Goal: Information Seeking & Learning: Learn about a topic

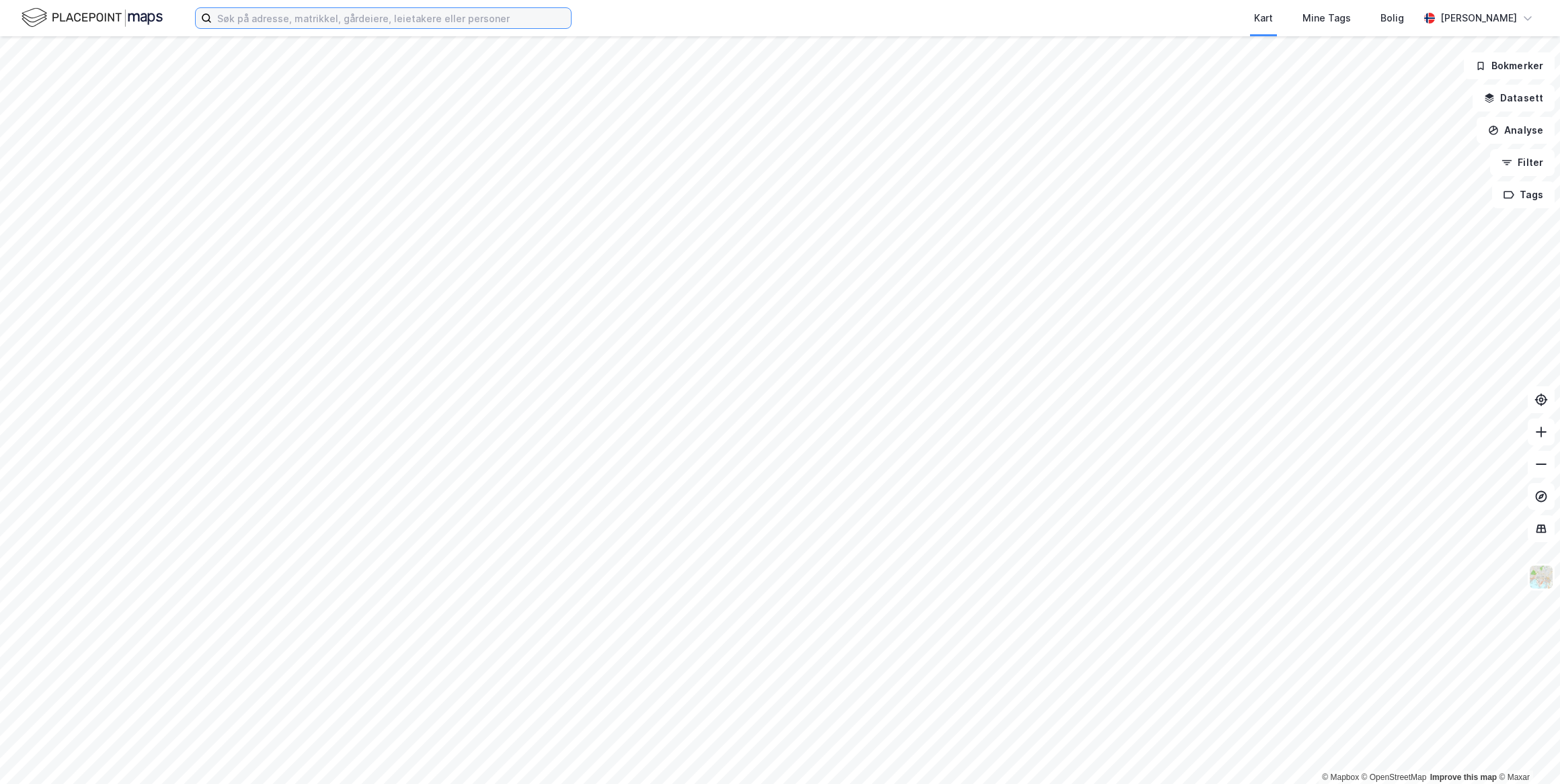
click at [517, 25] on input at bounding box center [391, 18] width 360 height 20
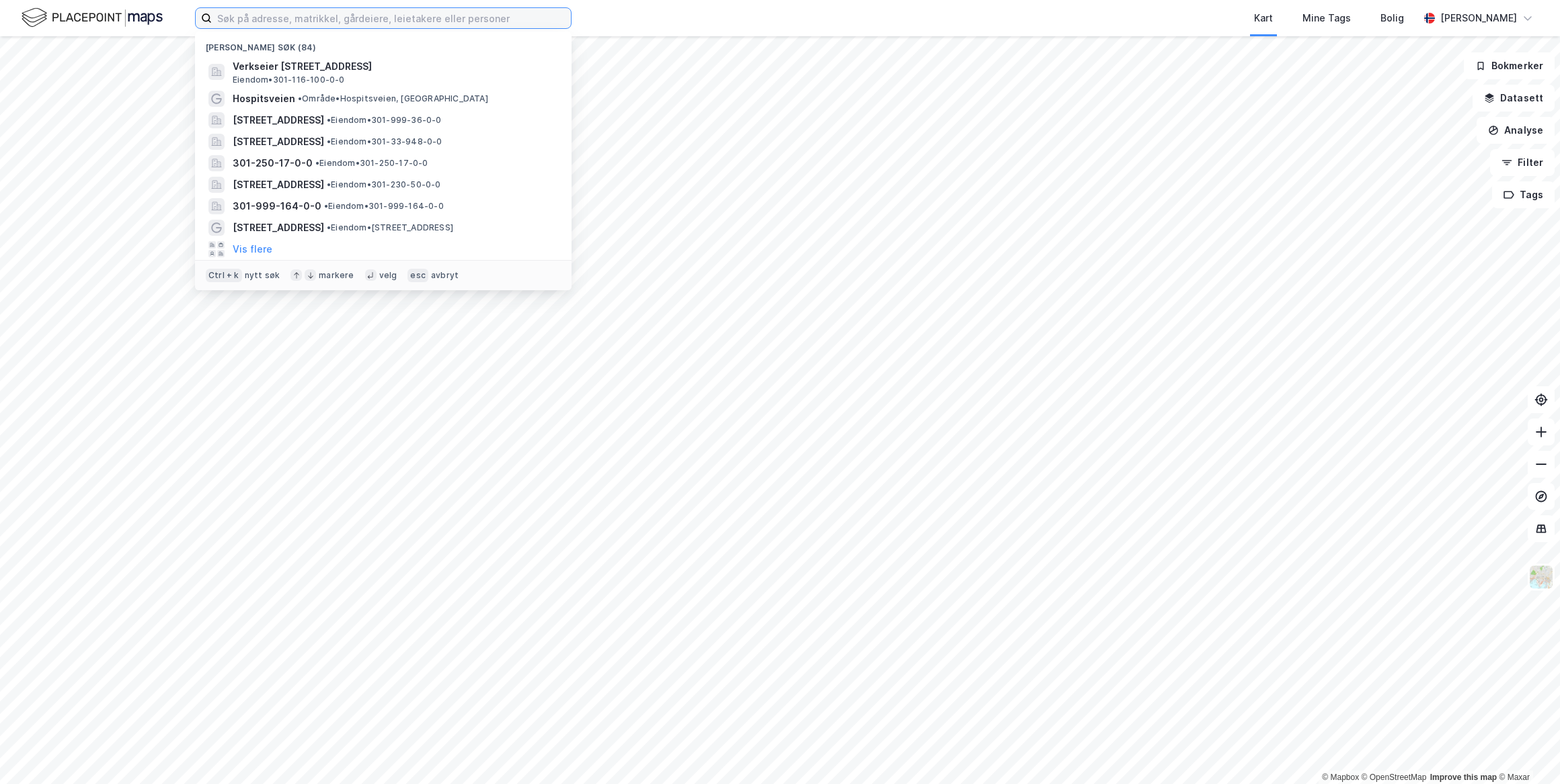
paste input "141/133"
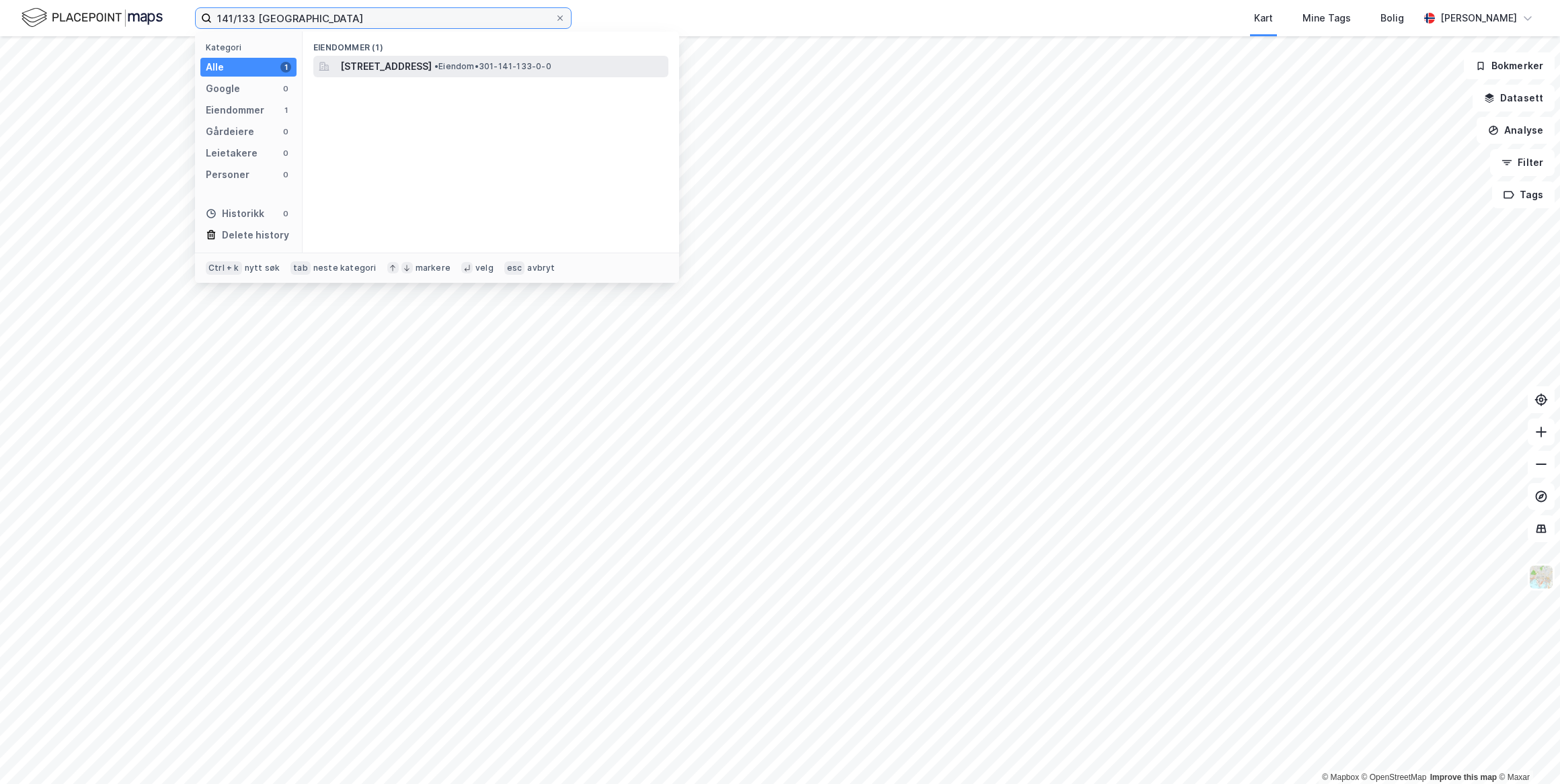
type input "141/133 oslo"
click at [530, 75] on div "Haugerudsenteret 9, 0673, OSLO, OSLO • Eiendom • 301-141-133-0-0" at bounding box center [491, 66] width 355 height 21
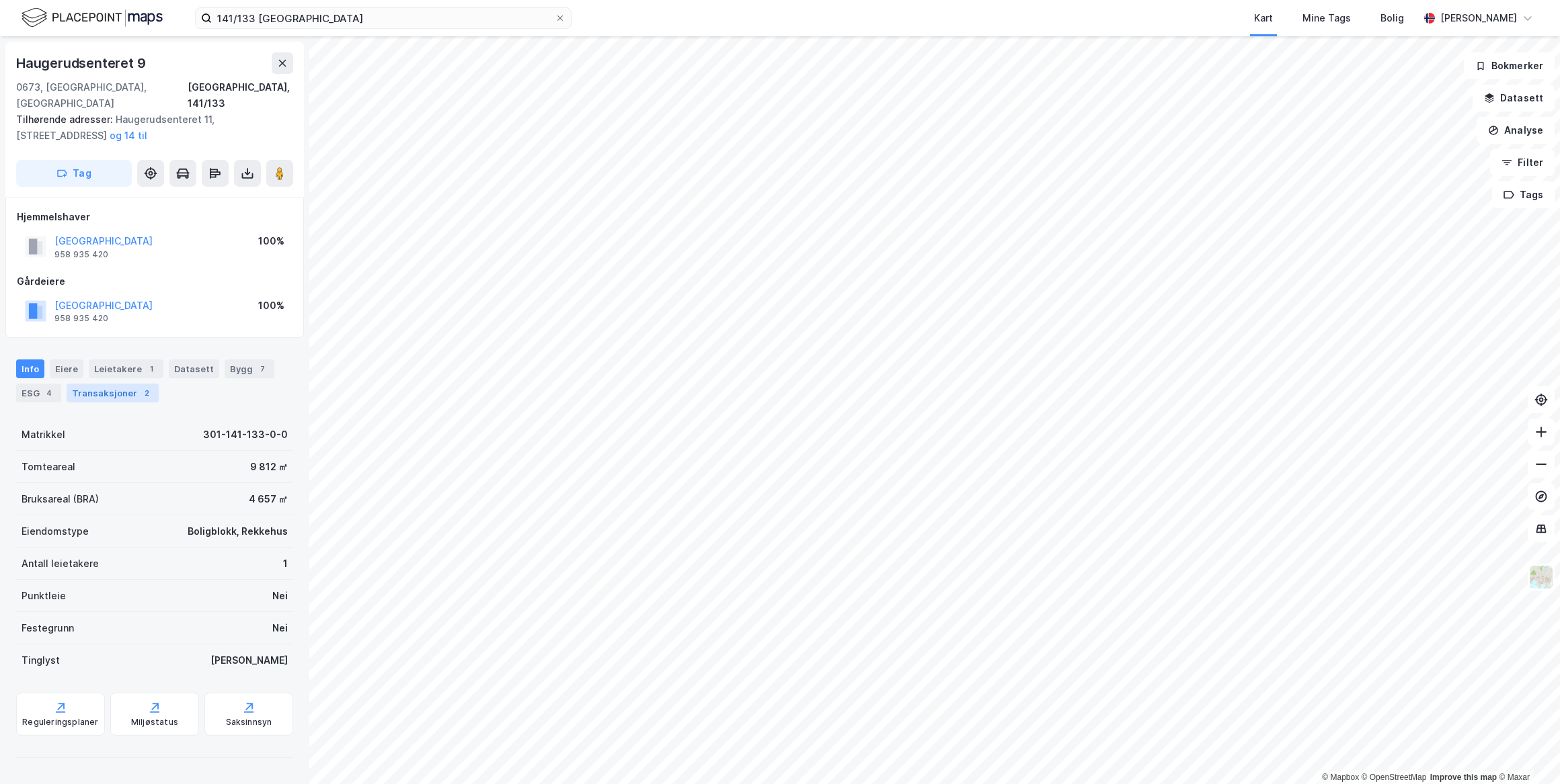
click at [121, 384] on div "Transaksjoner 2" at bounding box center [112, 392] width 93 height 19
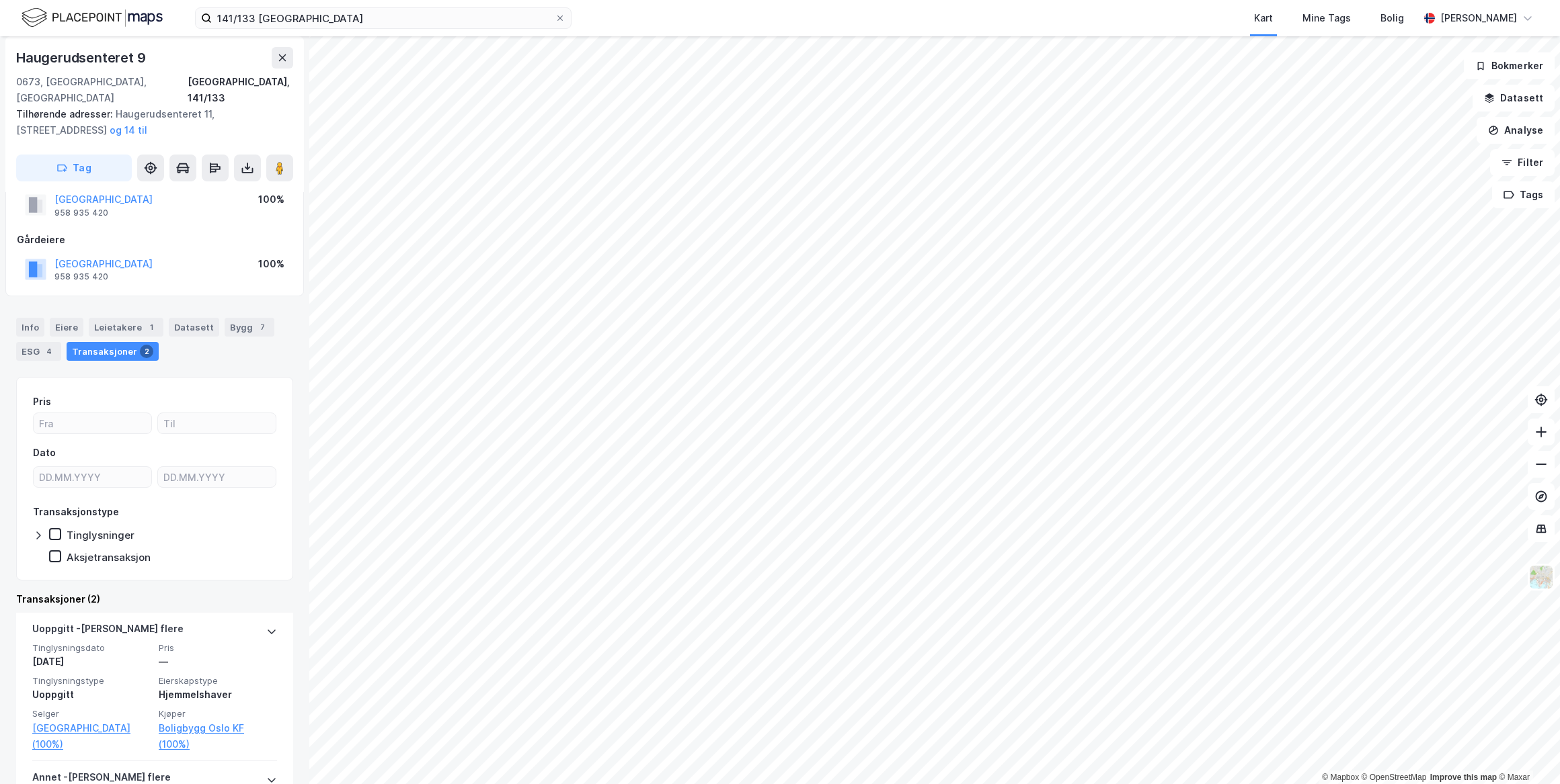
scroll to position [60, 0]
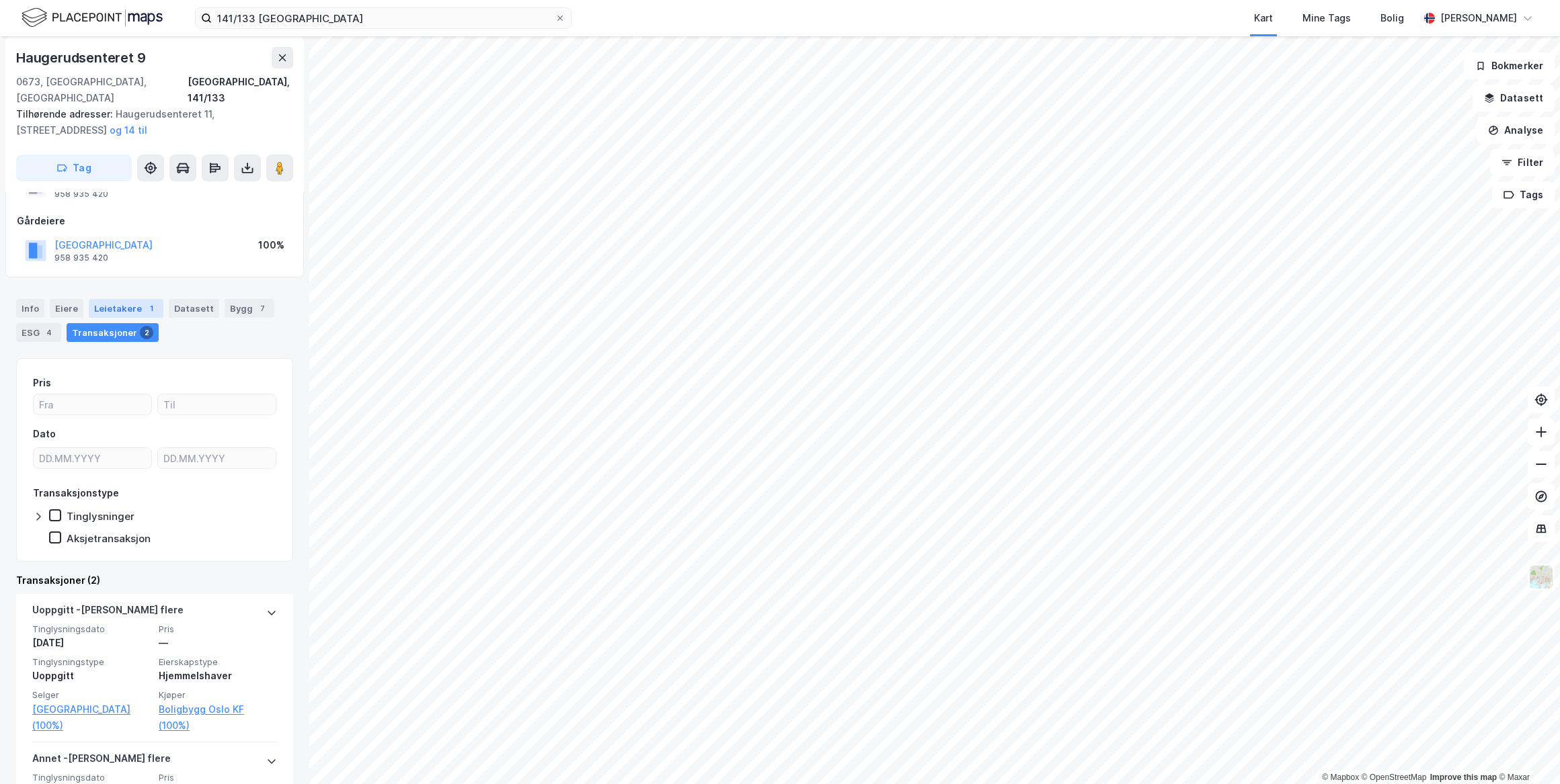
click at [144, 302] on div "1" at bounding box center [151, 309] width 14 height 14
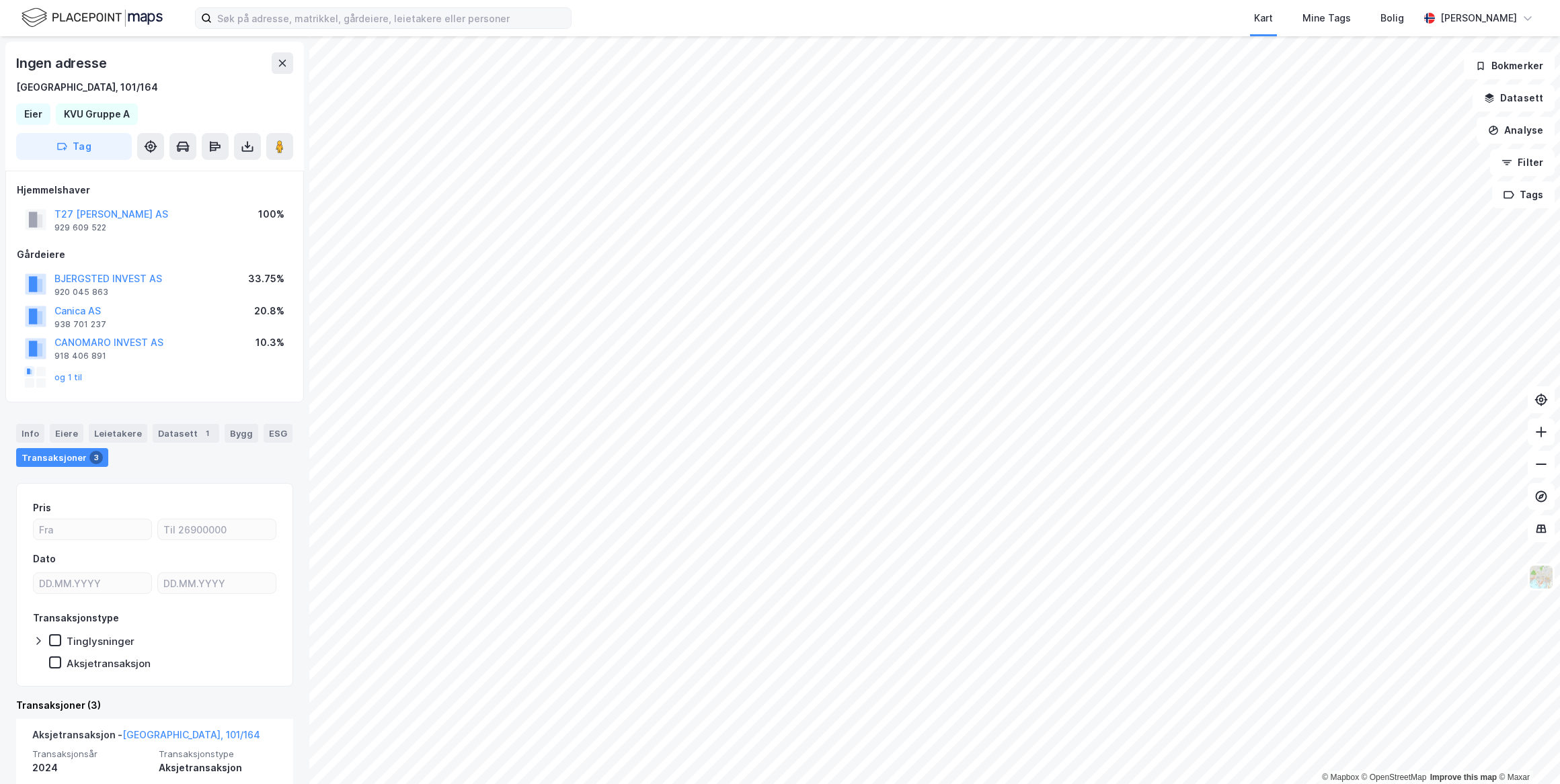
scroll to position [572, 0]
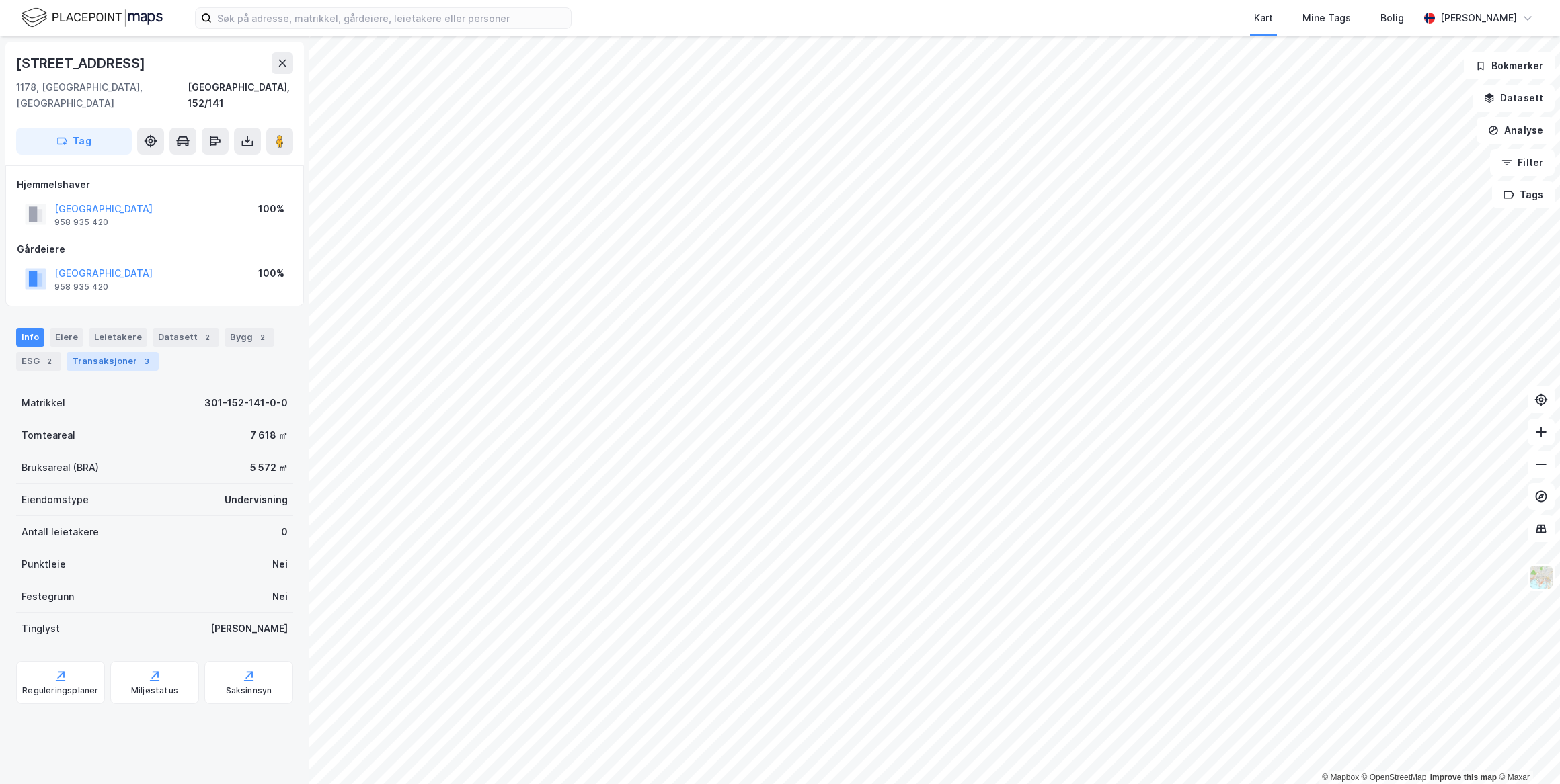
click at [115, 353] on div "Transaksjoner 3" at bounding box center [112, 361] width 93 height 19
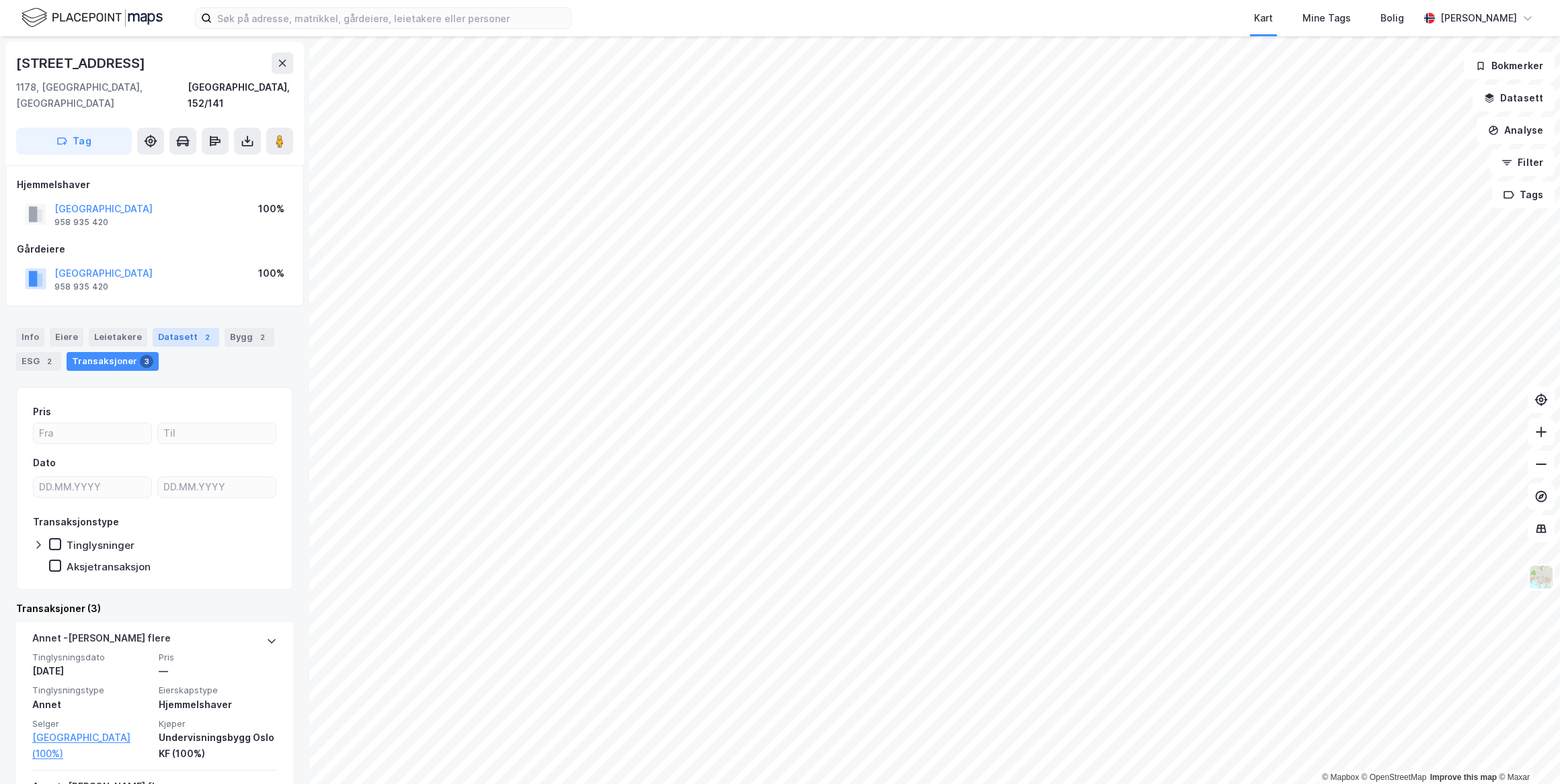
click at [175, 328] on div "Datasett 2" at bounding box center [186, 337] width 66 height 19
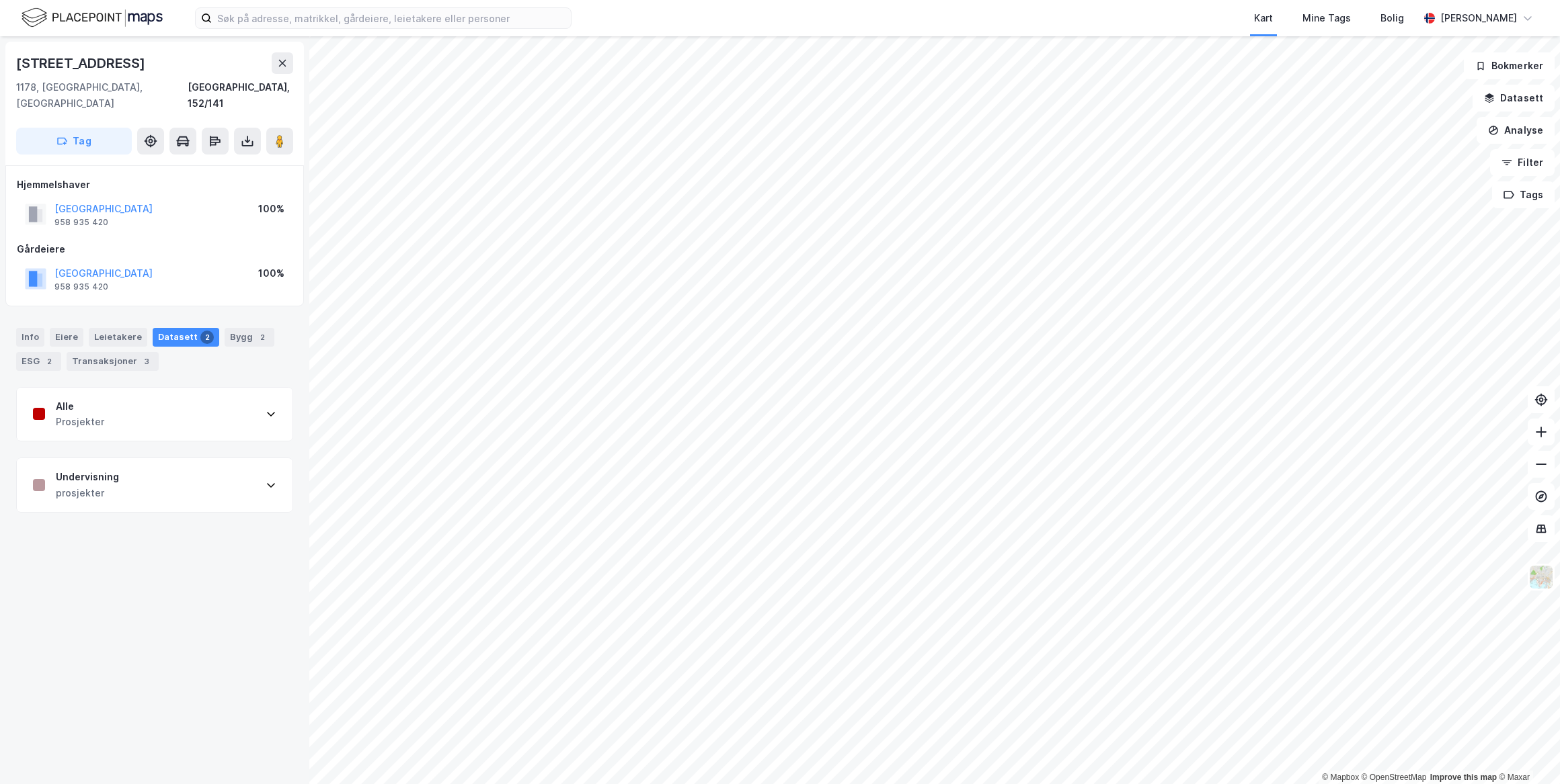
click at [225, 400] on div "Alle Prosjekter" at bounding box center [154, 414] width 276 height 54
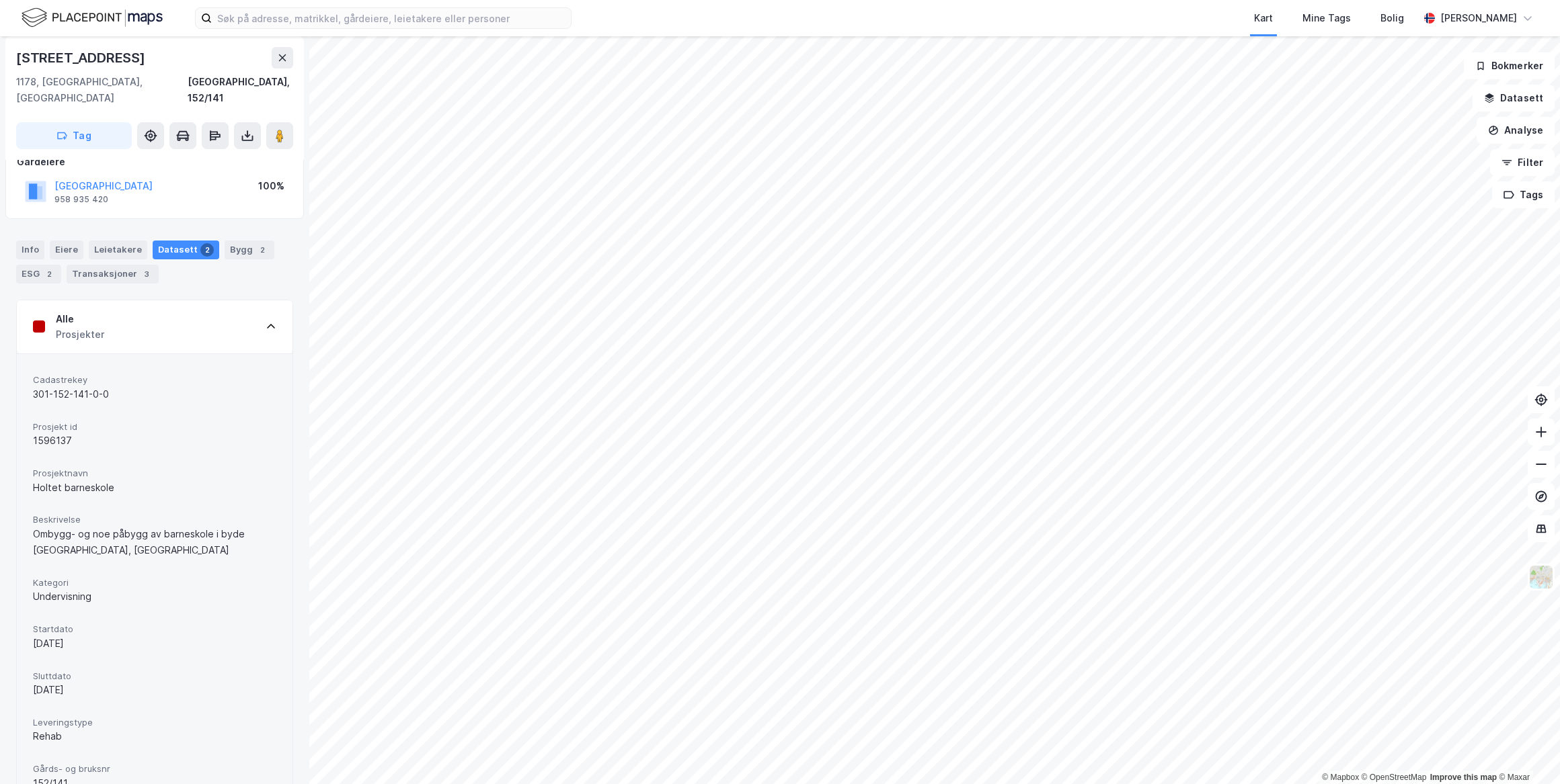
scroll to position [60, 0]
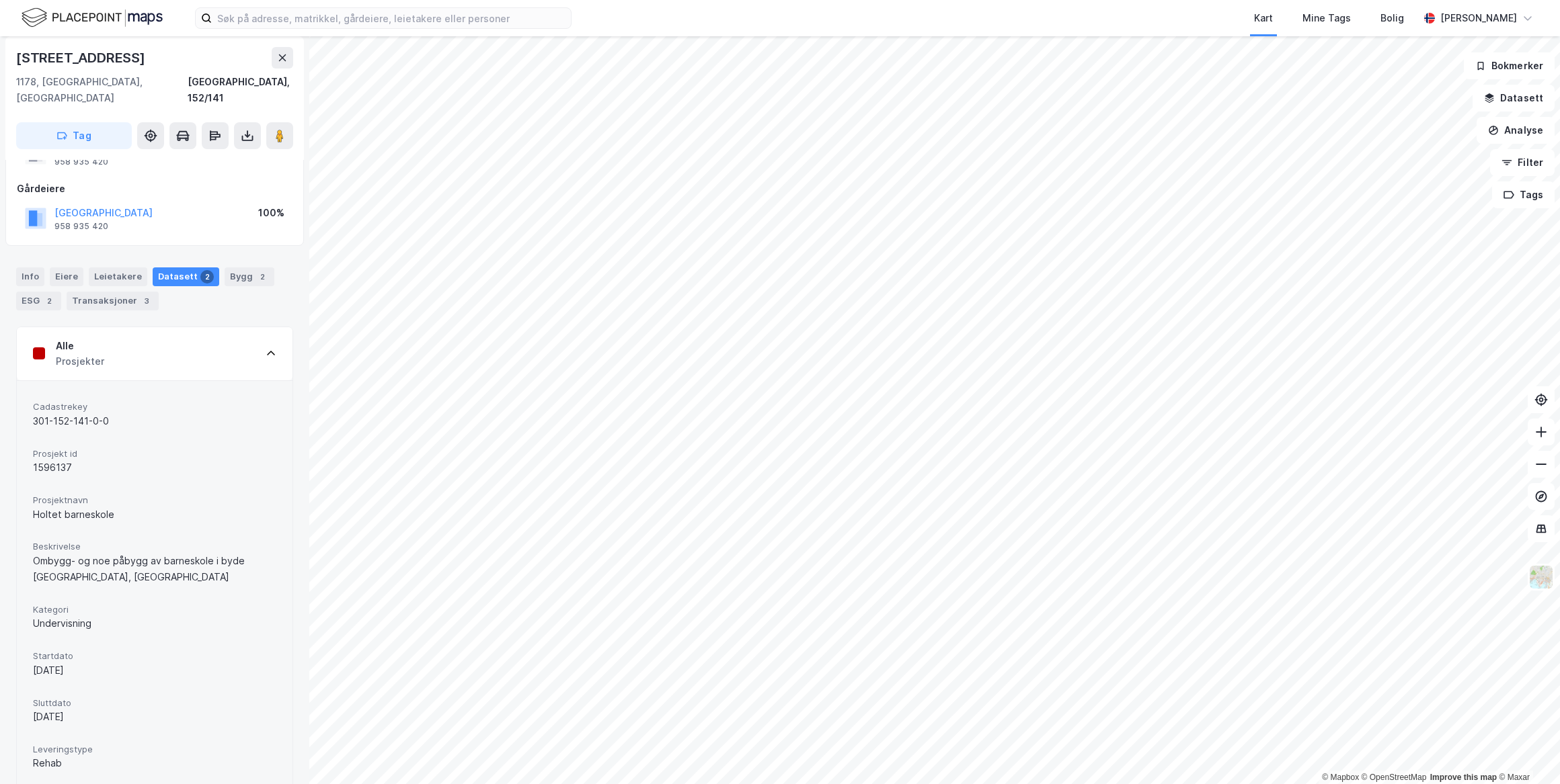
click at [219, 334] on div "Alle Prosjekter" at bounding box center [154, 354] width 276 height 54
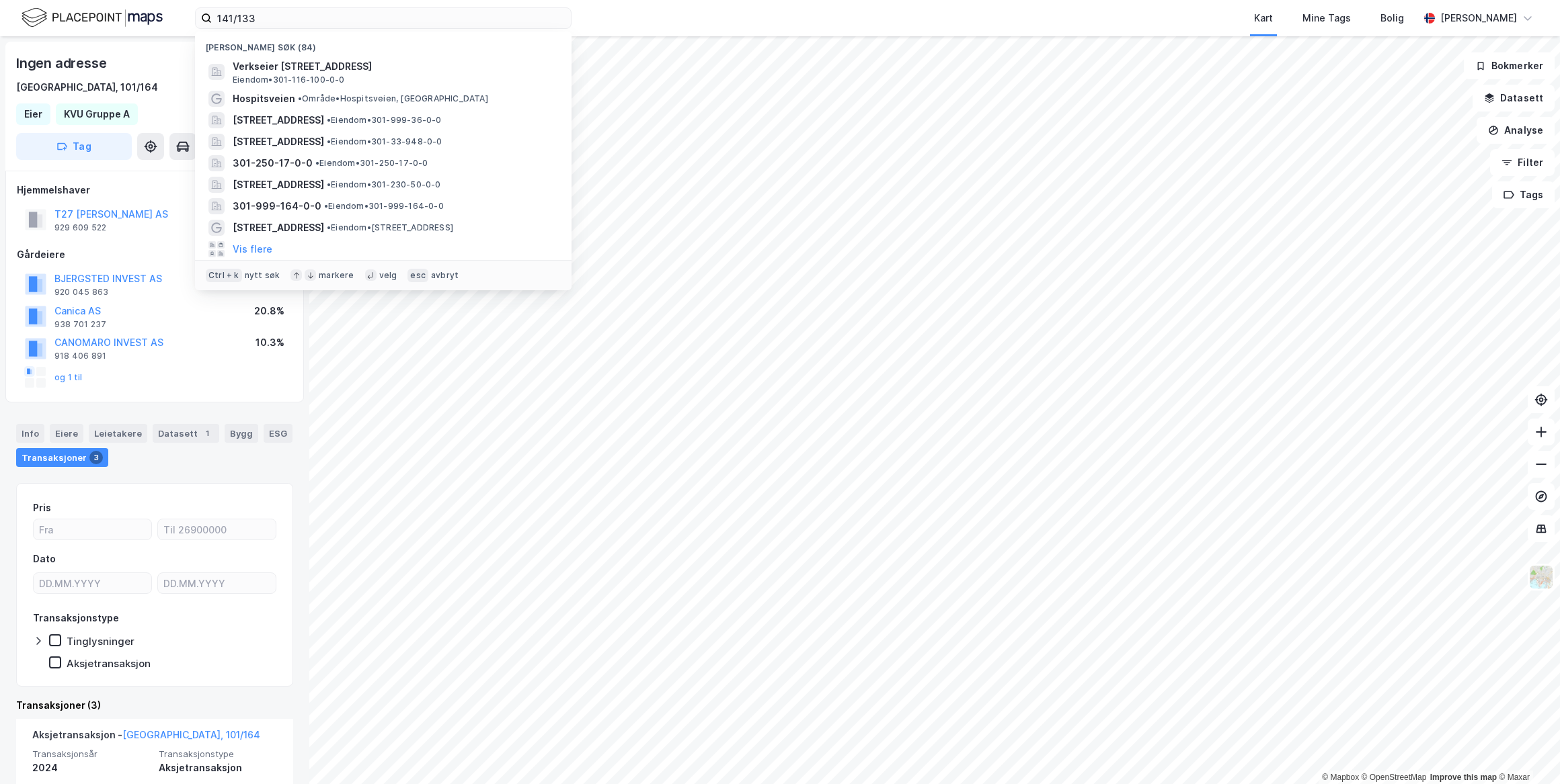
scroll to position [572, 0]
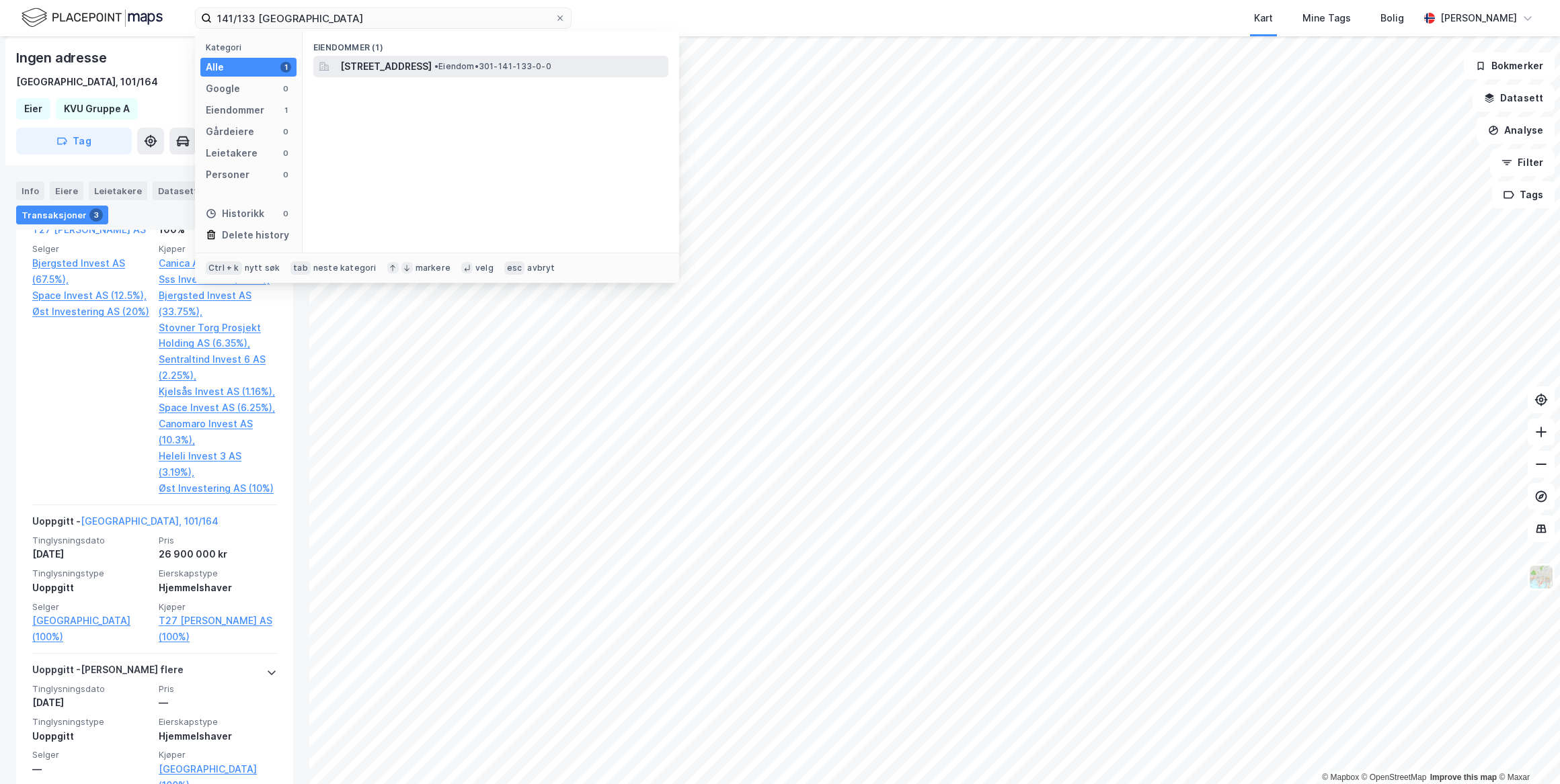
click at [410, 69] on span "[STREET_ADDRESS]" at bounding box center [386, 66] width 92 height 17
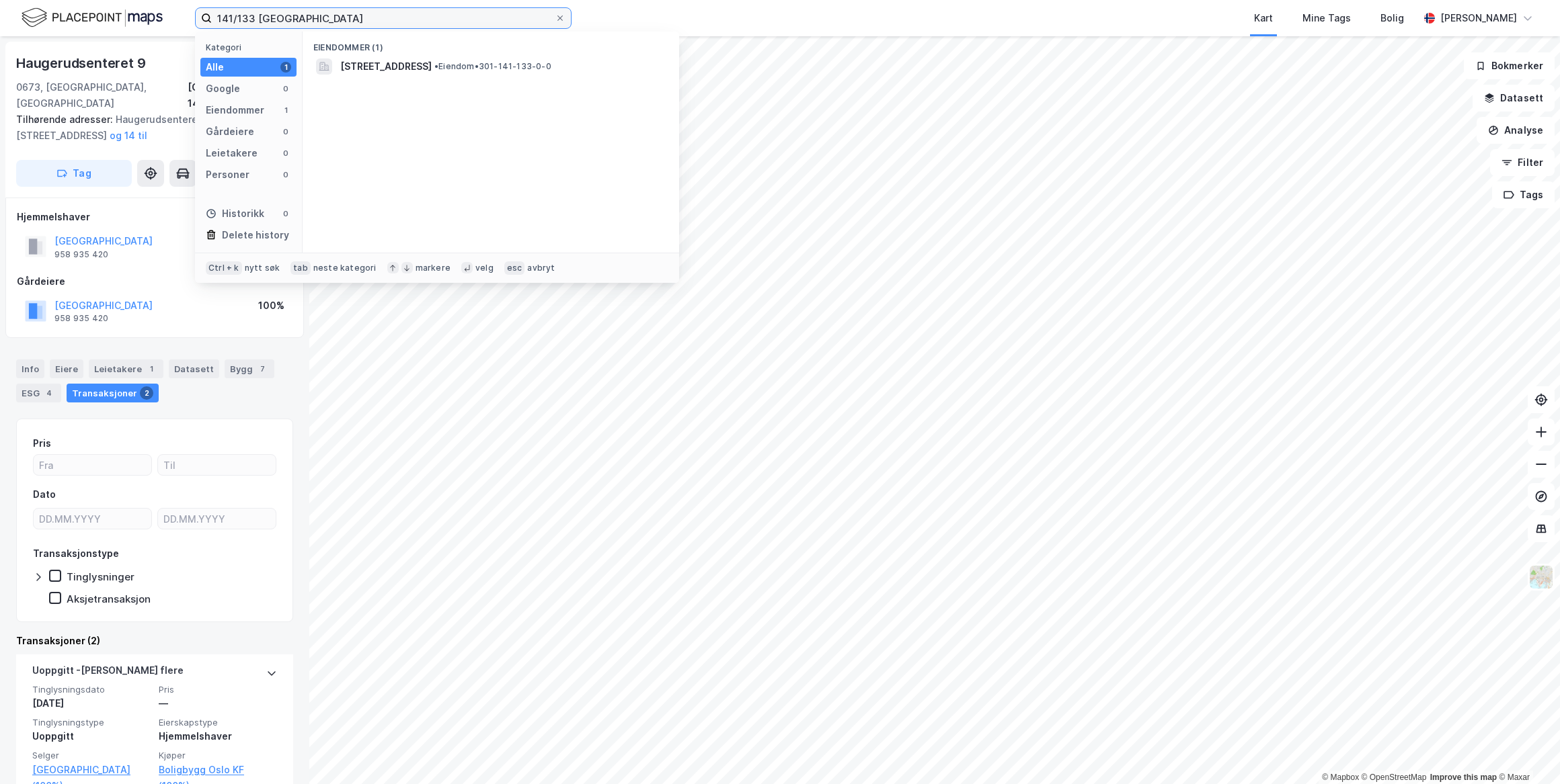
drag, startPoint x: 216, startPoint y: 2, endPoint x: 66, endPoint y: -10, distance: 150.5
click at [66, 0] on html "141/133 oslo Kategori Alle 1 Google 0 Eiendommer 1 Gårdeiere 0 Leietakere 0 Per…" at bounding box center [780, 392] width 1560 height 784
drag, startPoint x: 303, startPoint y: 19, endPoint x: 65, endPoint y: -5, distance: 239.2
click at [65, 0] on html "141/133 oslo Kategori Alle 1 Google 0 Eiendommer 1 Gårdeiere 0 Leietakere 0 Per…" at bounding box center [780, 392] width 1560 height 784
paste input "78/183"
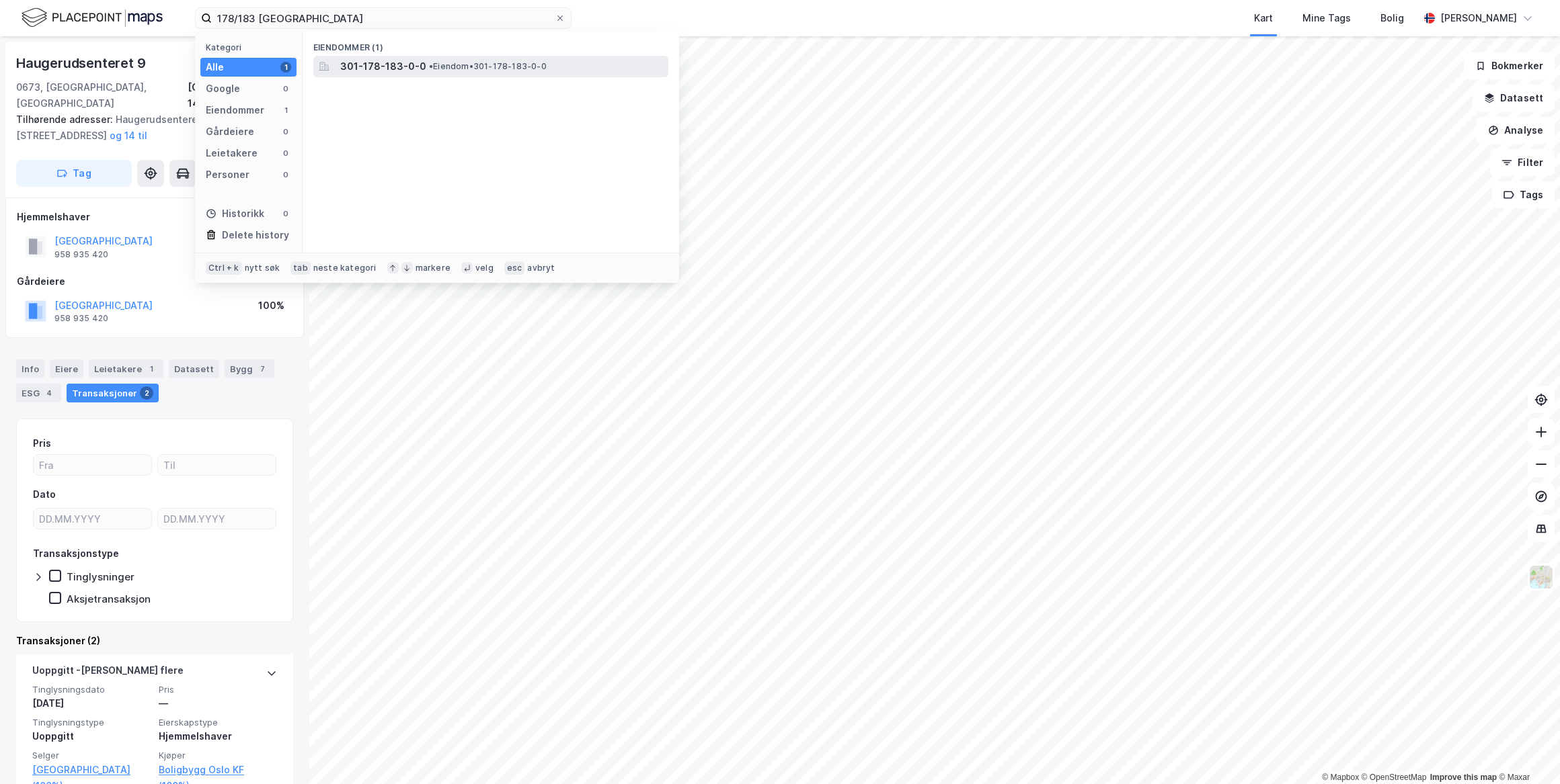
click at [400, 75] on div "Eiendommer (1) 301-178-183-0-0 • Eiendom • 301-178-183-0-0" at bounding box center [491, 141] width 376 height 221
drag, startPoint x: 400, startPoint y: 75, endPoint x: 392, endPoint y: 58, distance: 18.8
click at [392, 58] on div "301-178-183-0-0 • Eiendom • 301-178-183-0-0" at bounding box center [491, 66] width 355 height 21
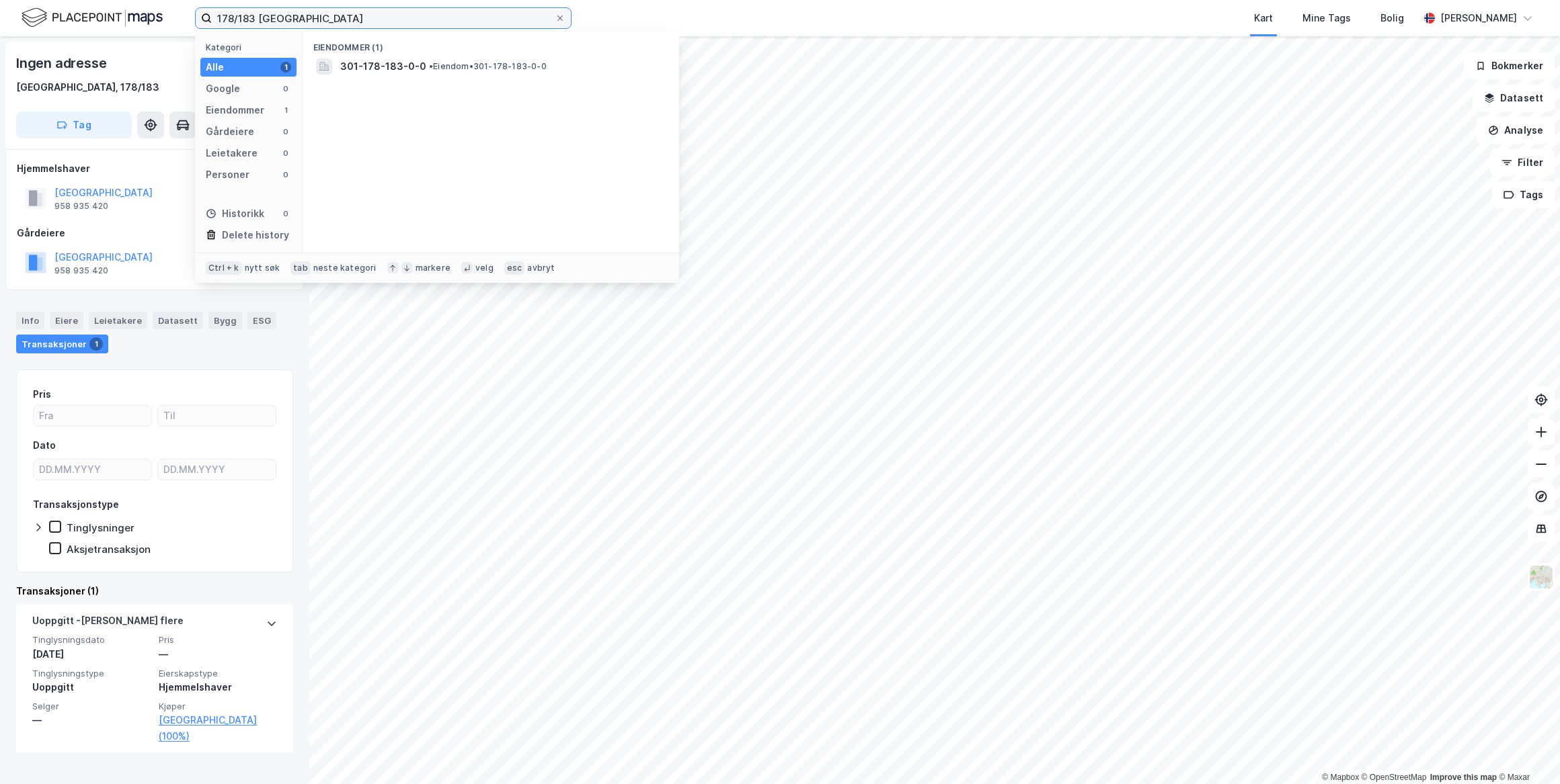
drag, startPoint x: 203, startPoint y: 18, endPoint x: 151, endPoint y: 11, distance: 52.5
click at [151, 11] on div "178/183 oslo Kategori Alle 1 Google 0 Eiendommer 1 Gårdeiere 0 Leietakere 0 Per…" at bounding box center [780, 18] width 1560 height 36
paste input "208/395"
type input "208/395 [GEOGRAPHIC_DATA]"
click at [374, 66] on span "[STREET_ADDRESS]" at bounding box center [386, 66] width 92 height 17
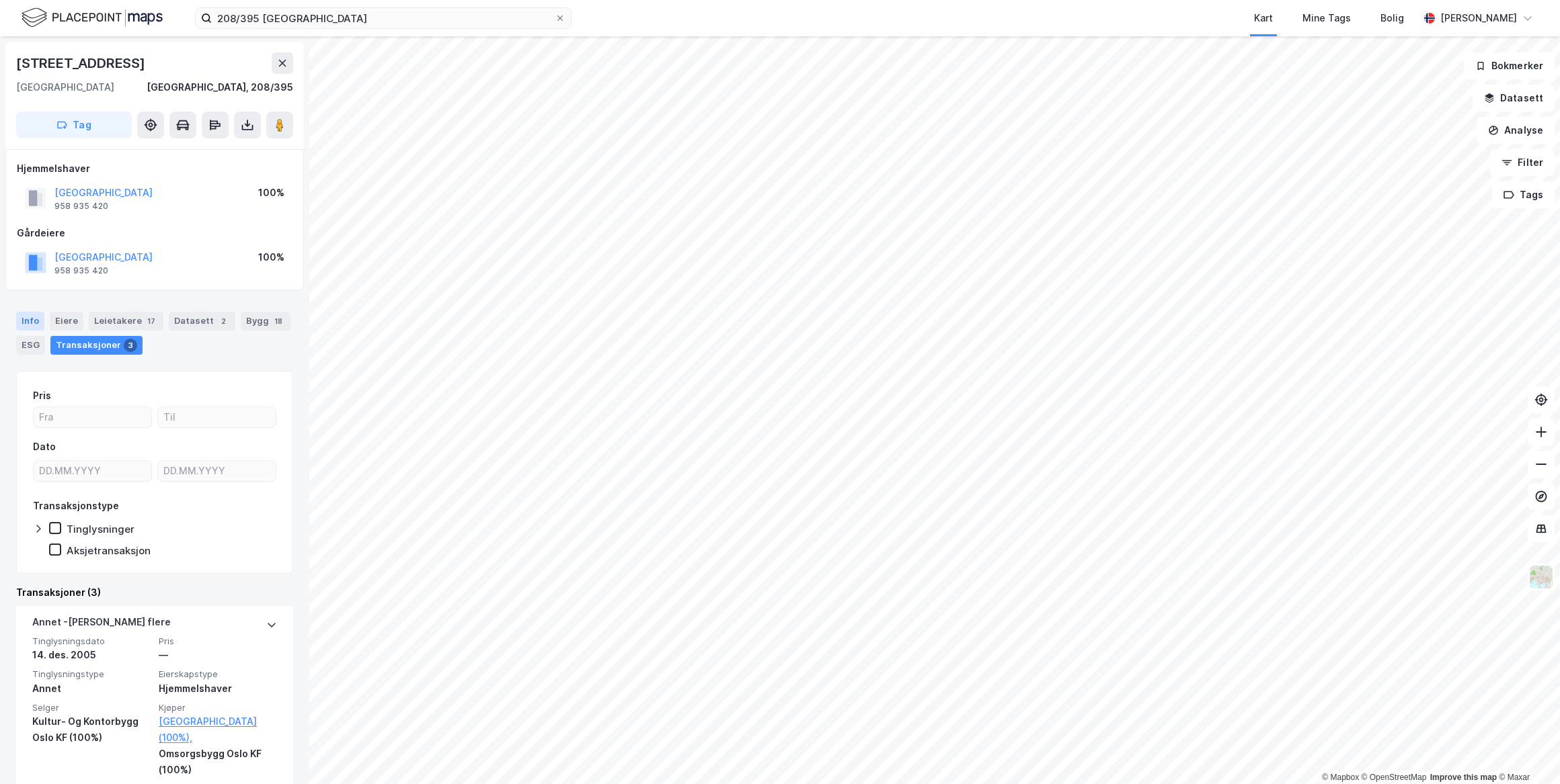
click at [31, 322] on div "Info" at bounding box center [30, 320] width 28 height 19
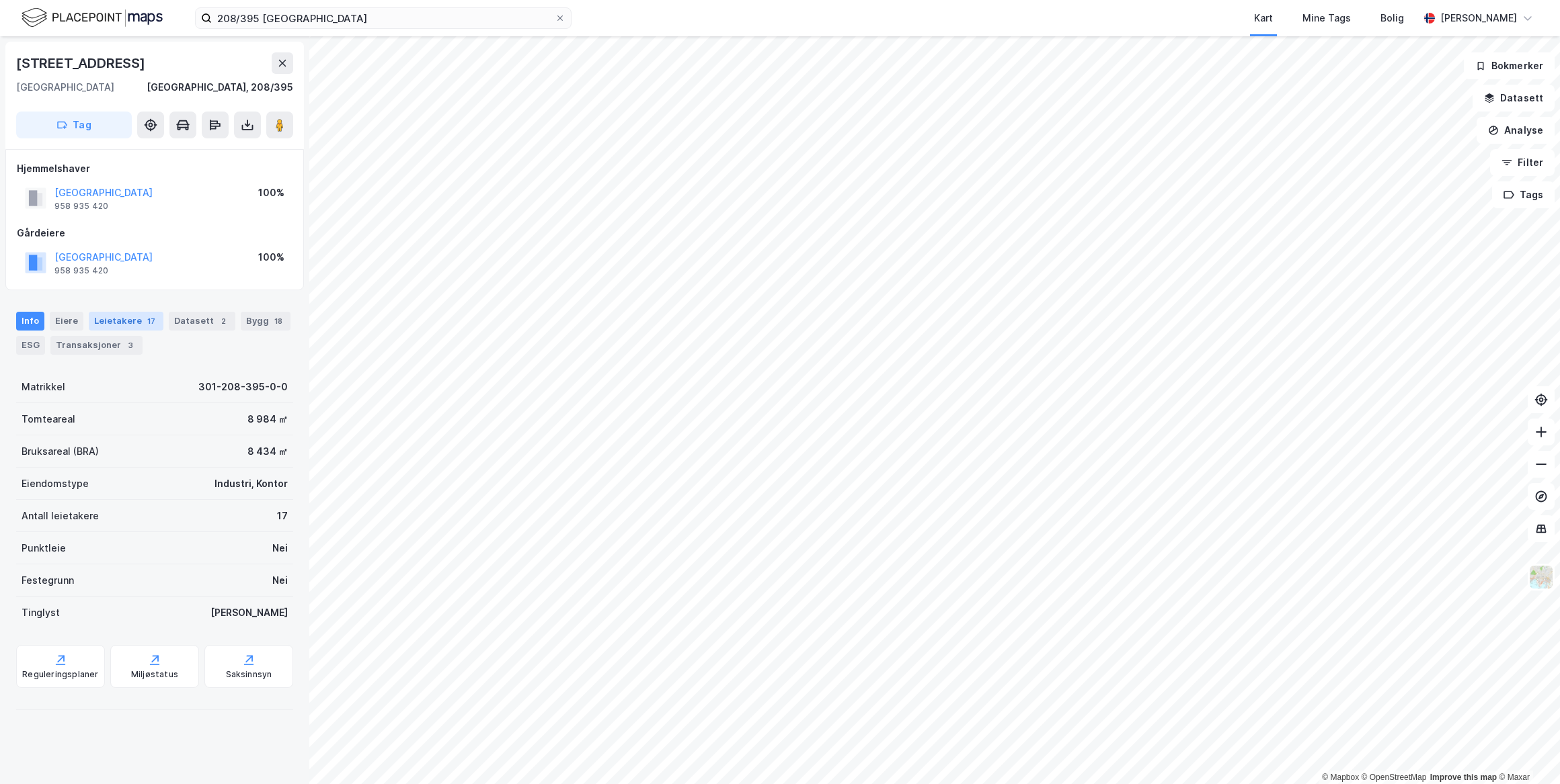
click at [96, 319] on div "Leietakere 17" at bounding box center [126, 320] width 75 height 19
